Goal: Check status: Check status

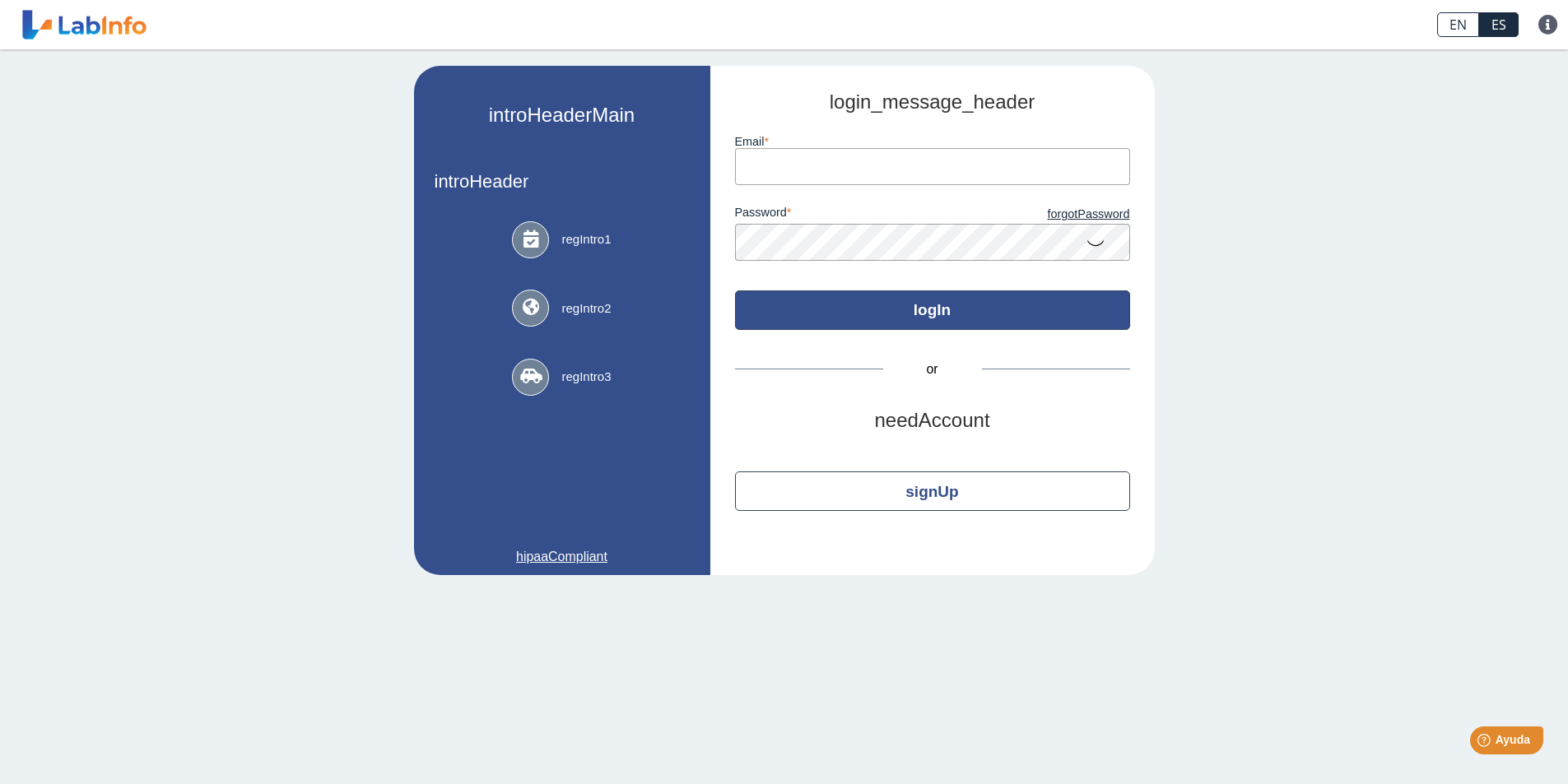
type input "[EMAIL_ADDRESS][DOMAIN_NAME]"
click at [926, 316] on button "logIn" at bounding box center [933, 309] width 395 height 39
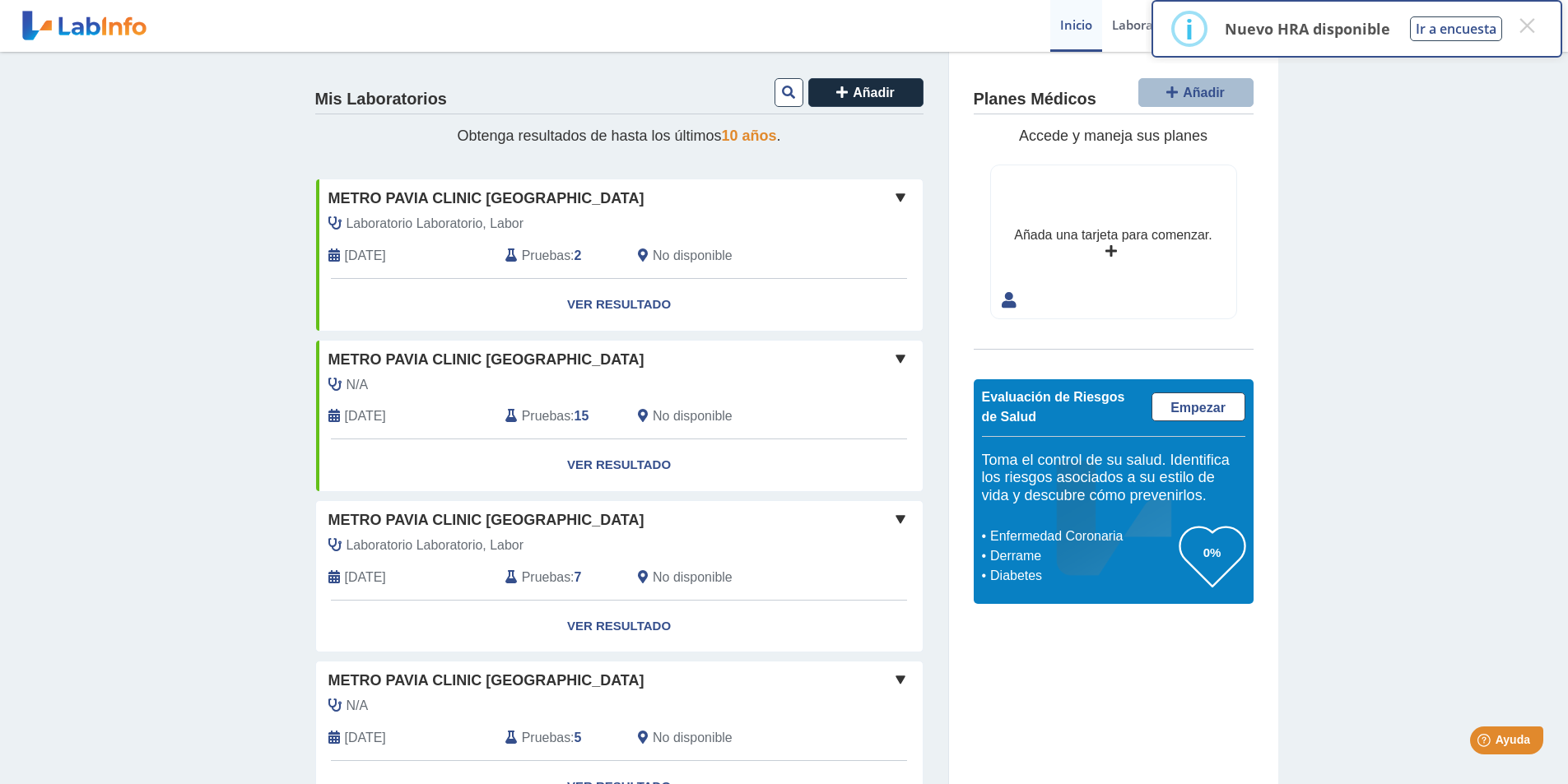
click at [528, 258] on span "Pruebas" at bounding box center [545, 256] width 48 height 20
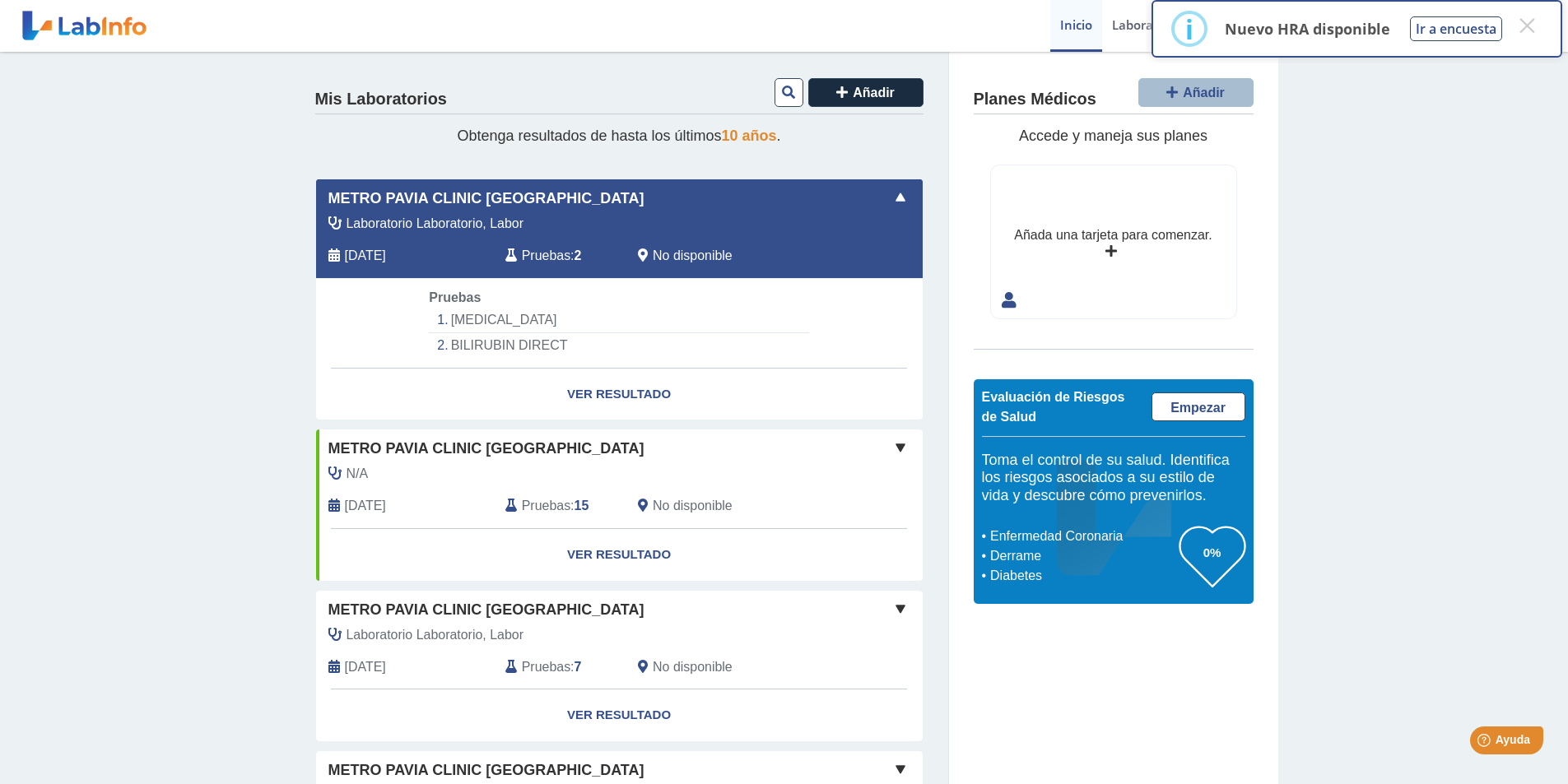
click at [896, 204] on span at bounding box center [901, 197] width 20 height 20
